Goal: Task Accomplishment & Management: Manage account settings

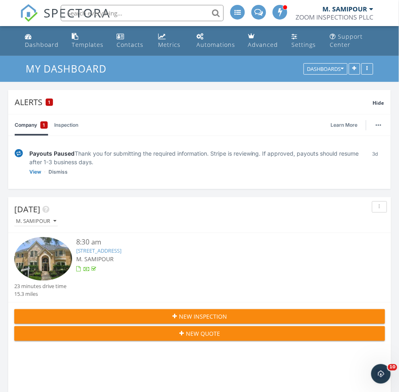
click at [121, 250] on link "5203 Indian Shores Ln, Houston, TX 77041" at bounding box center [99, 250] width 46 height 7
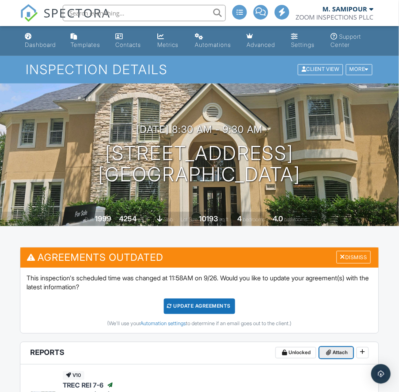
click at [338, 352] on span "Attach" at bounding box center [340, 352] width 15 height 8
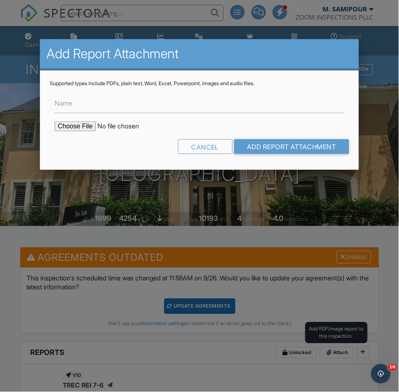
click at [61, 99] on label "Name" at bounding box center [64, 103] width 18 height 9
click at [61, 99] on input "Name" at bounding box center [199, 103] width 289 height 20
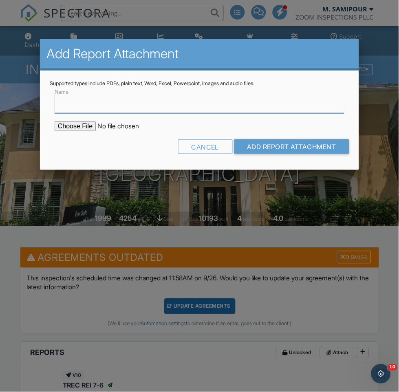
type input "Termite Report"
click at [61, 124] on input "file" at bounding box center [124, 126] width 138 height 10
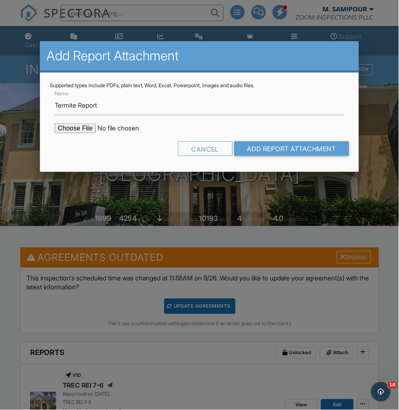
type input "C:\fakepath\5203 Indian Shores Houston TX 77041.pdf"
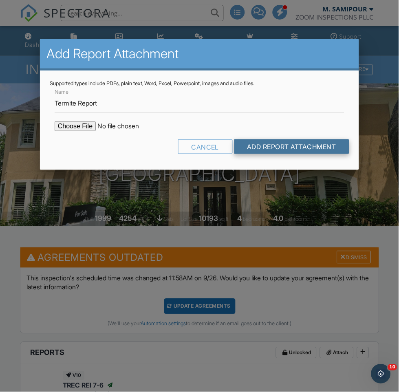
click at [316, 147] on input "Add Report Attachment" at bounding box center [291, 146] width 115 height 15
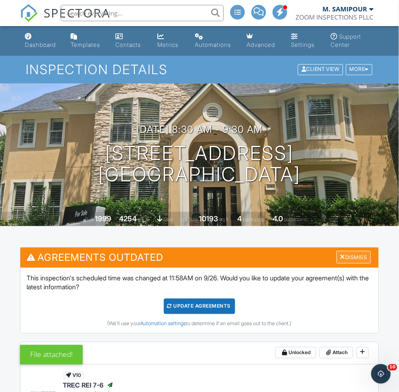
click at [359, 257] on div "Dismiss" at bounding box center [353, 257] width 34 height 13
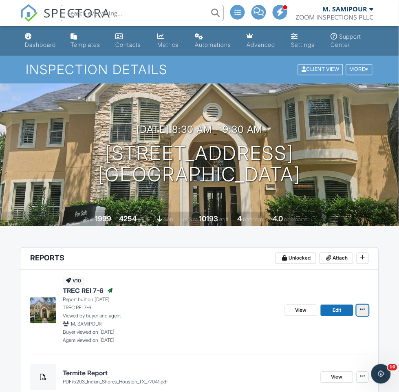
click at [363, 309] on icon at bounding box center [362, 310] width 5 height 6
click at [362, 309] on icon at bounding box center [362, 310] width 5 height 6
click at [365, 312] on icon at bounding box center [362, 310] width 5 height 6
click at [363, 309] on icon at bounding box center [362, 310] width 5 height 6
click at [366, 377] on span at bounding box center [362, 376] width 8 height 8
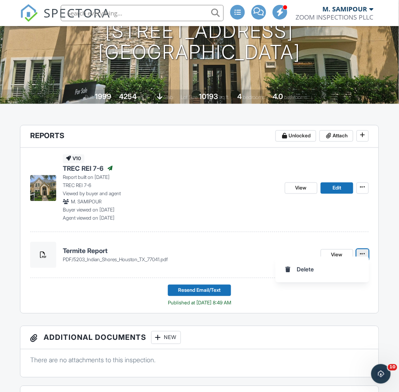
scroll to position [131, 0]
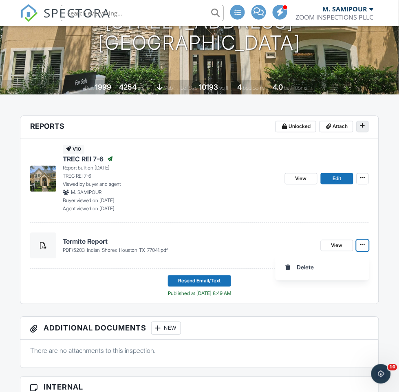
click at [368, 127] on button at bounding box center [362, 126] width 12 height 11
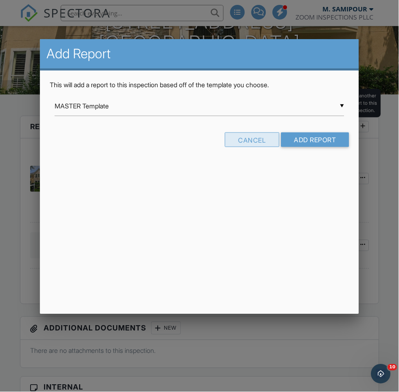
click at [259, 138] on div "Cancel" at bounding box center [252, 139] width 55 height 15
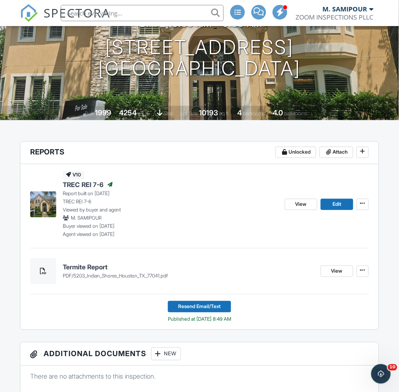
scroll to position [107, 0]
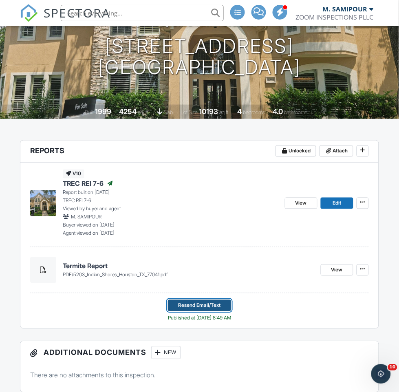
click at [205, 306] on span "Resend Email/Text" at bounding box center [199, 305] width 42 height 8
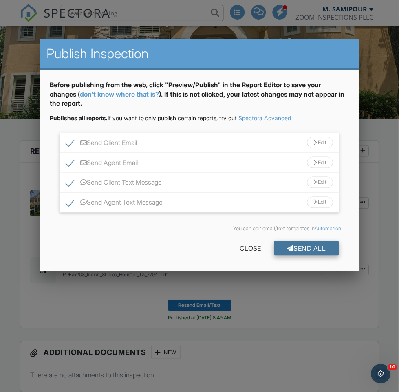
click at [326, 254] on div "Send All" at bounding box center [306, 248] width 65 height 15
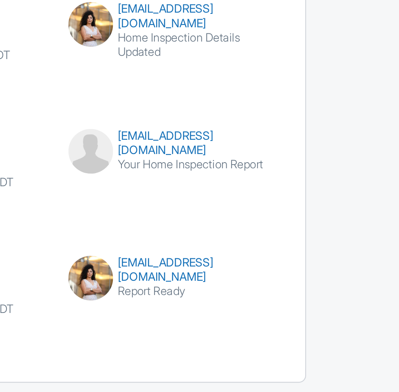
scroll to position [2464, 0]
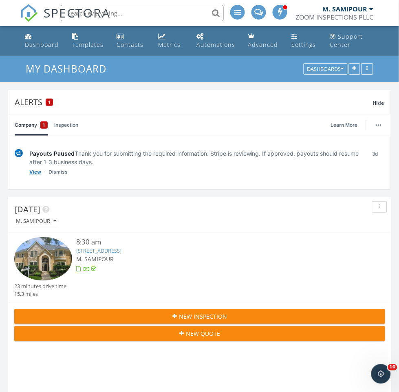
click at [32, 172] on link "View" at bounding box center [35, 172] width 12 height 8
click at [31, 173] on link "View" at bounding box center [35, 172] width 12 height 8
click at [33, 173] on link "View" at bounding box center [35, 172] width 12 height 8
click at [35, 172] on link "View" at bounding box center [35, 172] width 12 height 8
click at [36, 172] on link "View" at bounding box center [35, 172] width 12 height 8
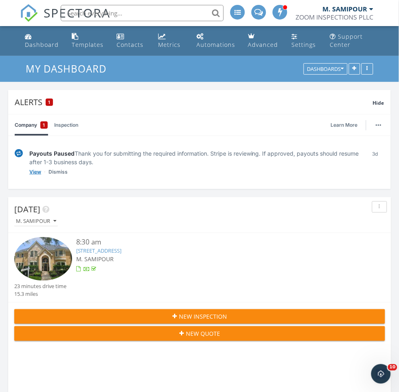
click at [33, 174] on link "View" at bounding box center [35, 172] width 12 height 8
click at [34, 172] on link "View" at bounding box center [35, 172] width 12 height 8
click at [53, 172] on link "Dismiss" at bounding box center [57, 172] width 19 height 8
click at [33, 172] on link "View" at bounding box center [35, 172] width 12 height 8
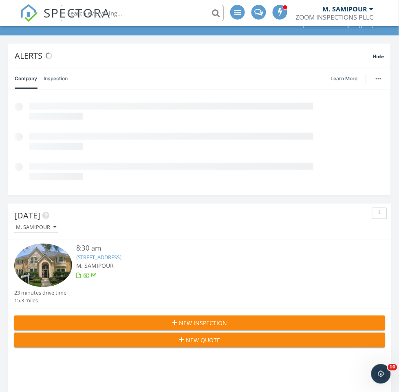
scroll to position [47, 0]
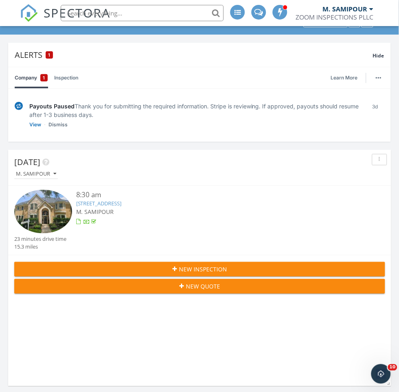
click at [164, 216] on div "8:30 am 5203 Indian Shores Ln, Houston, TX 77041 M. SAMIPOUR" at bounding box center [215, 212] width 278 height 45
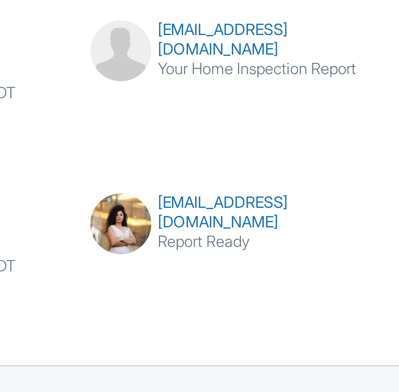
scroll to position [2464, 0]
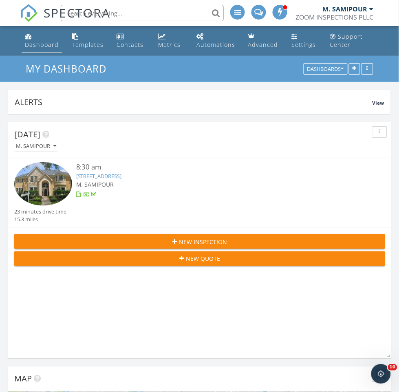
click at [28, 46] on div "Dashboard" at bounding box center [42, 45] width 34 height 8
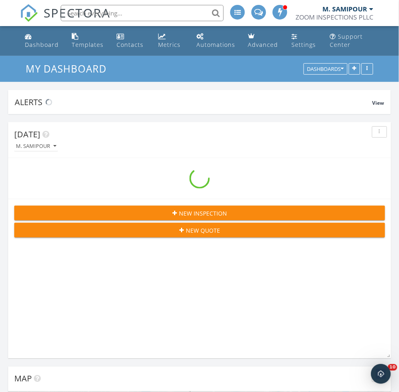
scroll to position [1393, 399]
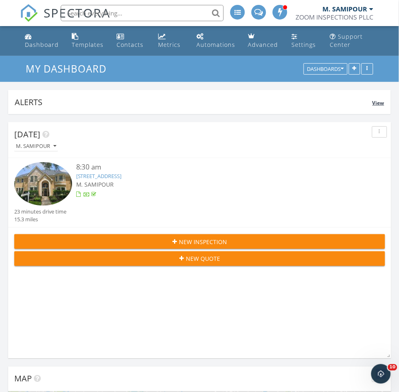
click at [375, 100] on span "View" at bounding box center [378, 102] width 12 height 7
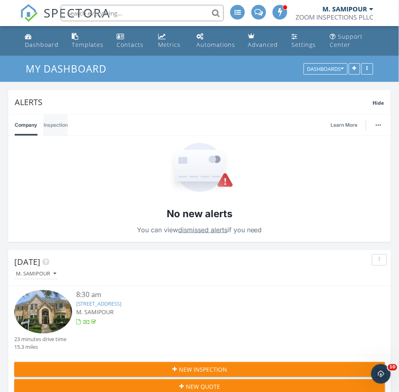
click at [52, 127] on link "Inspection" at bounding box center [56, 124] width 24 height 21
click at [17, 131] on link "Company" at bounding box center [26, 124] width 22 height 21
click at [377, 126] on img "button" at bounding box center [378, 125] width 6 height 2
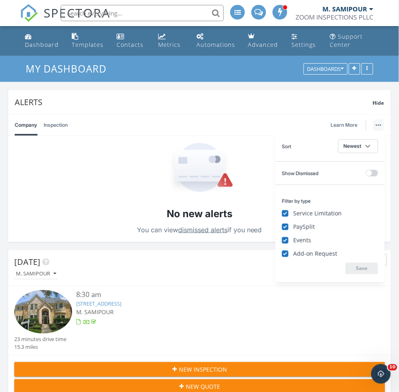
click at [32, 185] on div "No new alerts You can view dismissed alerts if you need" at bounding box center [199, 189] width 382 height 106
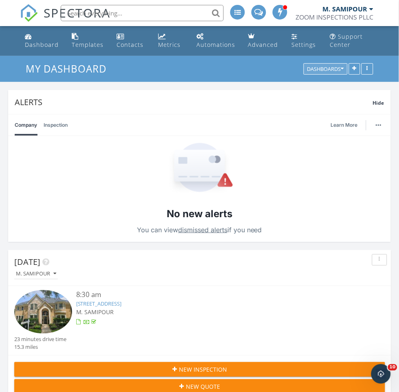
click at [332, 72] on div "Dashboards" at bounding box center [325, 69] width 37 height 6
click at [324, 139] on div "No new alerts You can view dismissed alerts if you need" at bounding box center [199, 189] width 382 height 106
click at [351, 39] on div "Support Center" at bounding box center [346, 41] width 33 height 16
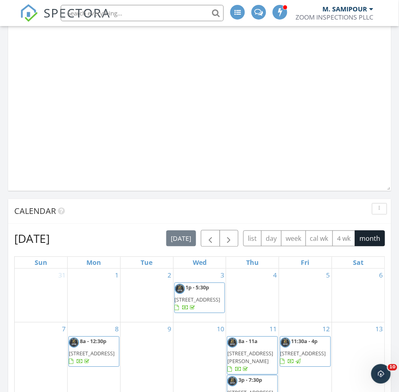
scroll to position [660, 0]
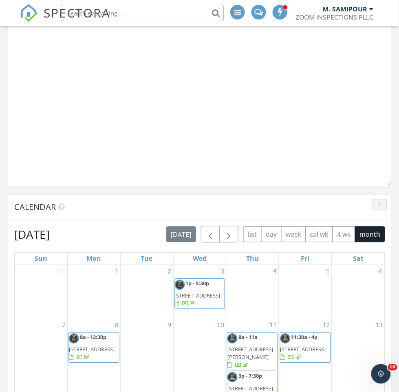
click at [380, 205] on div "button" at bounding box center [379, 205] width 8 height 6
click at [328, 207] on div "Calendar" at bounding box center [193, 207] width 358 height 12
click at [251, 240] on button "list" at bounding box center [252, 234] width 18 height 16
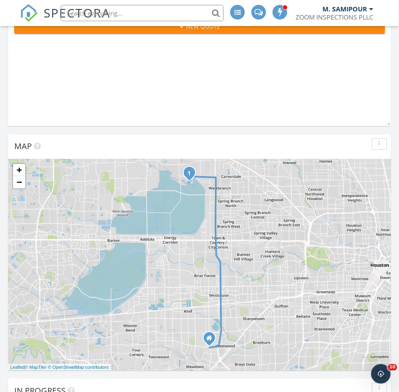
scroll to position [170, 0]
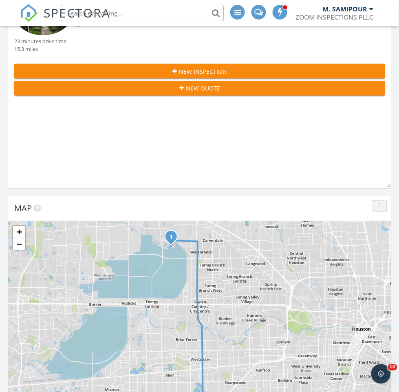
click at [383, 210] on button "button" at bounding box center [379, 205] width 15 height 11
click at [22, 156] on div "Today M. SAMIPOUR 8:30 am 5203 Indian Shores Ln, Houston, TX 77041 M. SAMIPOUR …" at bounding box center [199, 70] width 383 height 236
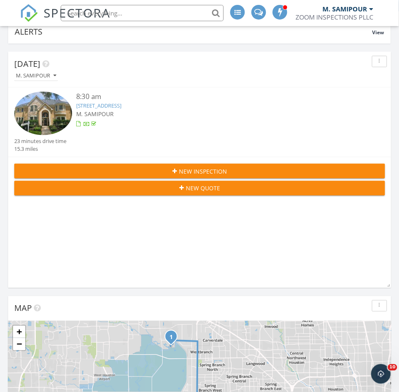
scroll to position [0, 0]
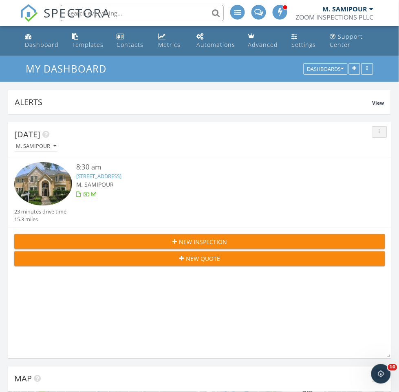
click at [378, 136] on button "button" at bounding box center [379, 131] width 15 height 11
click at [299, 202] on div "8:30 am 5203 Indian Shores Ln, Houston, TX 77041 M. SAMIPOUR" at bounding box center [215, 184] width 278 height 45
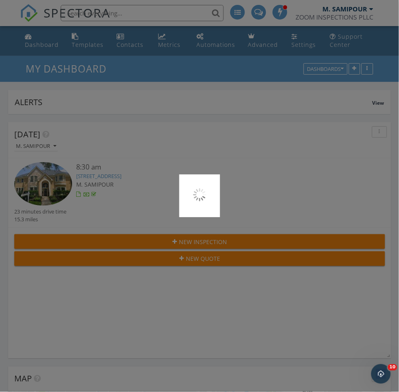
click at [366, 78] on div at bounding box center [199, 196] width 399 height 392
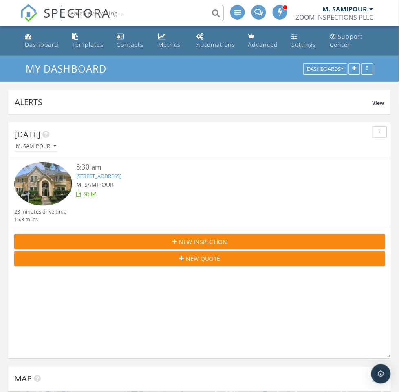
click at [101, 177] on link "[STREET_ADDRESS]" at bounding box center [99, 175] width 46 height 7
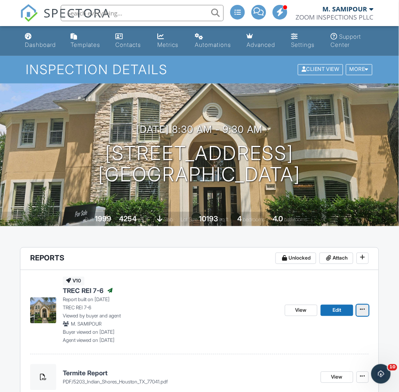
click at [365, 311] on icon at bounding box center [362, 310] width 5 height 6
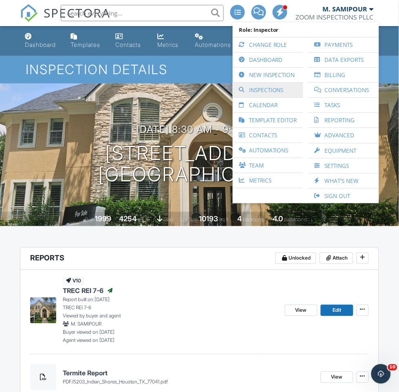
click at [278, 90] on link "Inspections" at bounding box center [268, 90] width 62 height 15
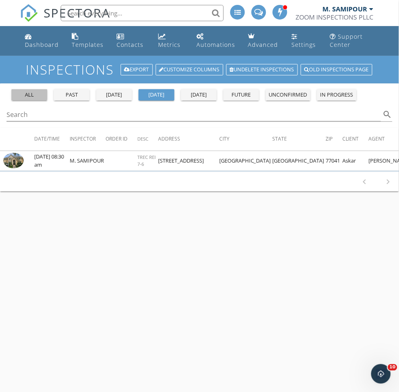
click at [24, 95] on div "all" at bounding box center [29, 95] width 29 height 8
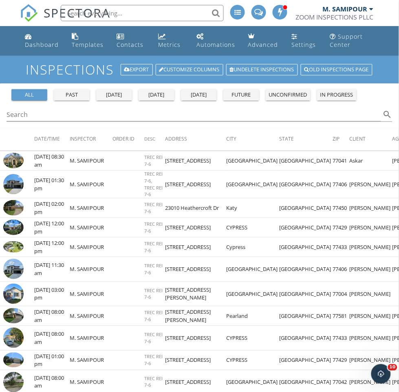
scroll to position [323, 0]
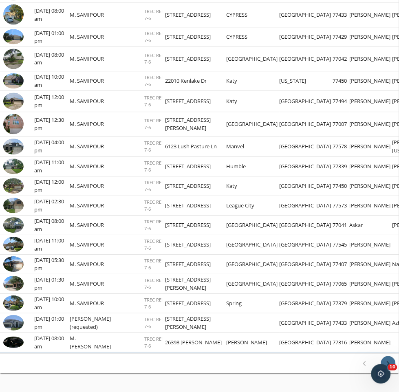
click at [387, 368] on icon "chevron_right" at bounding box center [388, 363] width 10 height 10
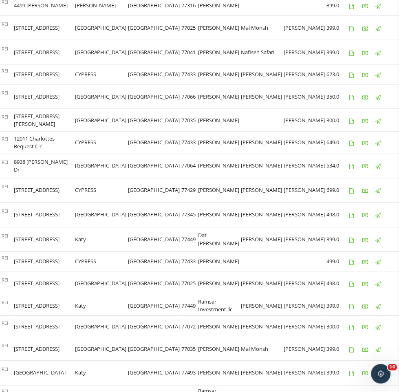
scroll to position [351, 0]
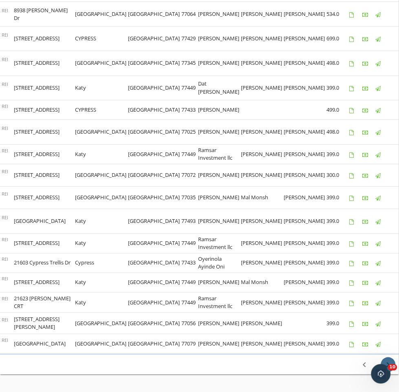
click at [388, 372] on button "chevron_right" at bounding box center [388, 364] width 15 height 15
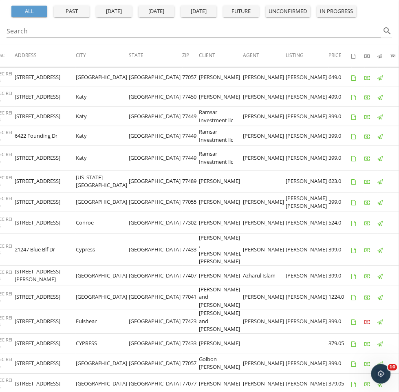
scroll to position [366, 0]
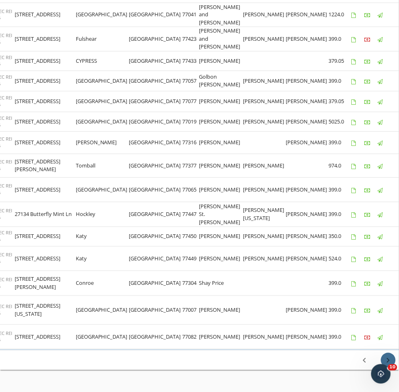
click at [389, 365] on icon "chevron_right" at bounding box center [388, 360] width 10 height 10
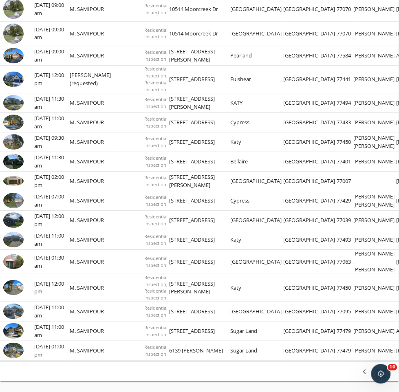
scroll to position [0, 0]
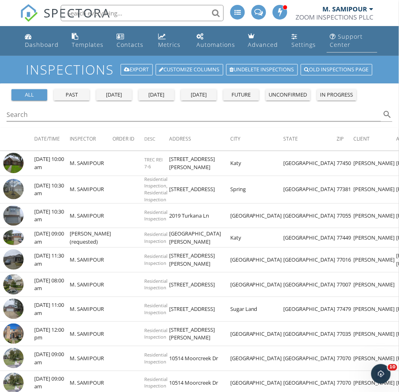
click at [342, 44] on div "Support Center" at bounding box center [346, 41] width 33 height 16
